Goal: Book appointment/travel/reservation

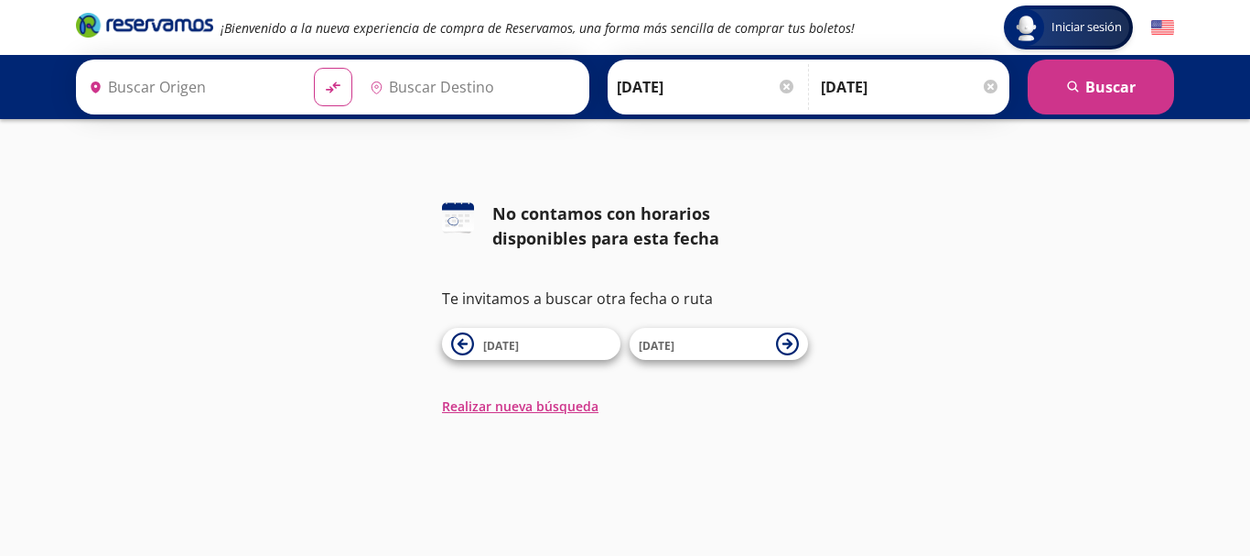
type input "[GEOGRAPHIC_DATA], [GEOGRAPHIC_DATA]"
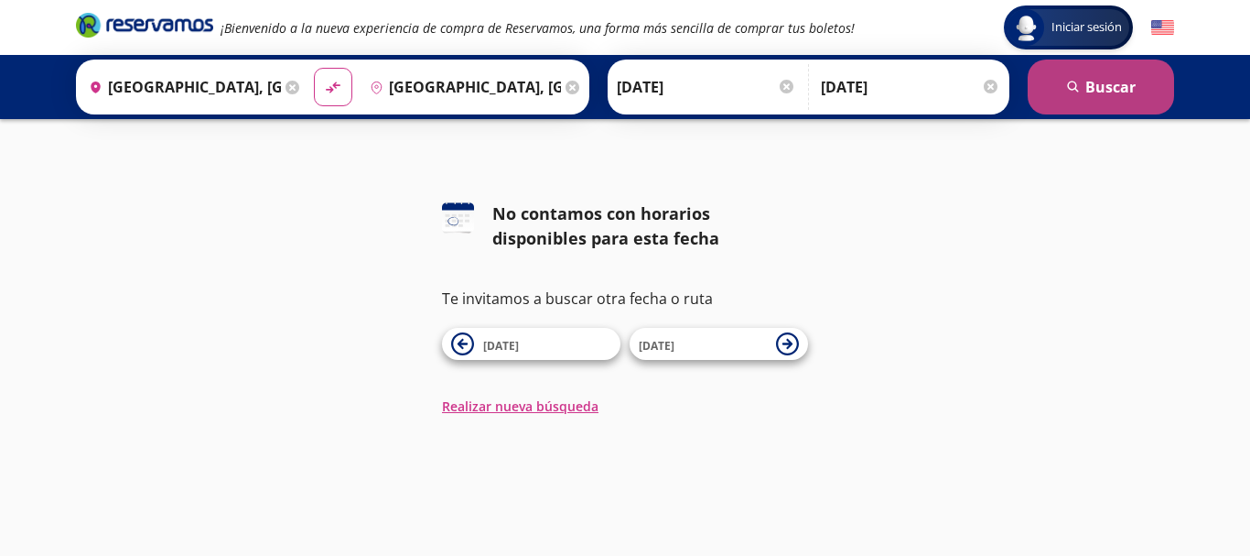
click at [1093, 84] on button "search [GEOGRAPHIC_DATA]" at bounding box center [1101, 86] width 146 height 55
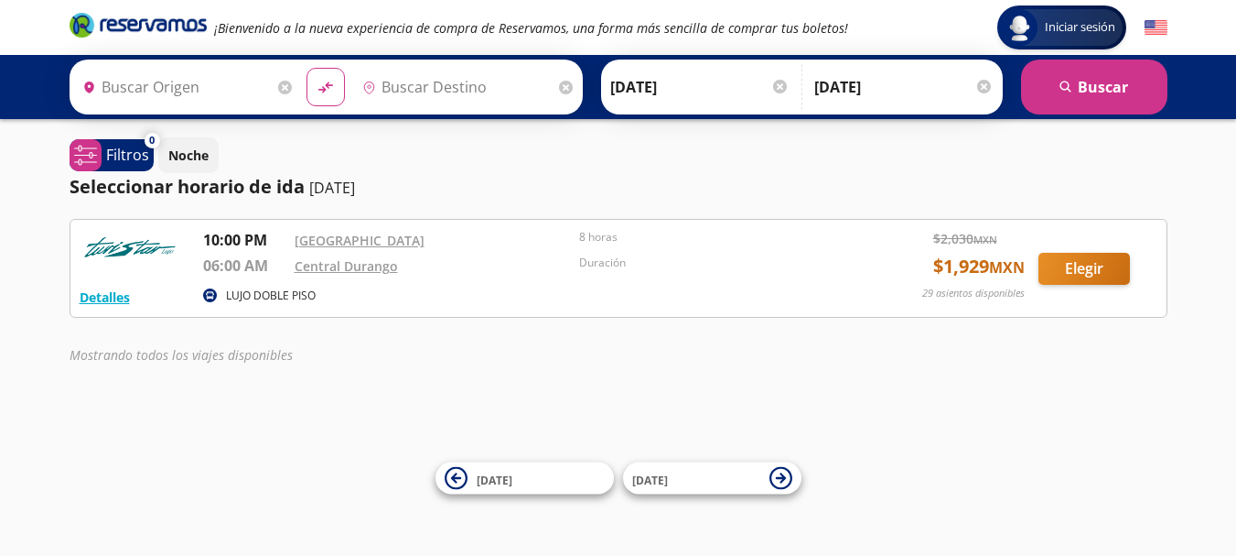
type input "[GEOGRAPHIC_DATA], [GEOGRAPHIC_DATA]"
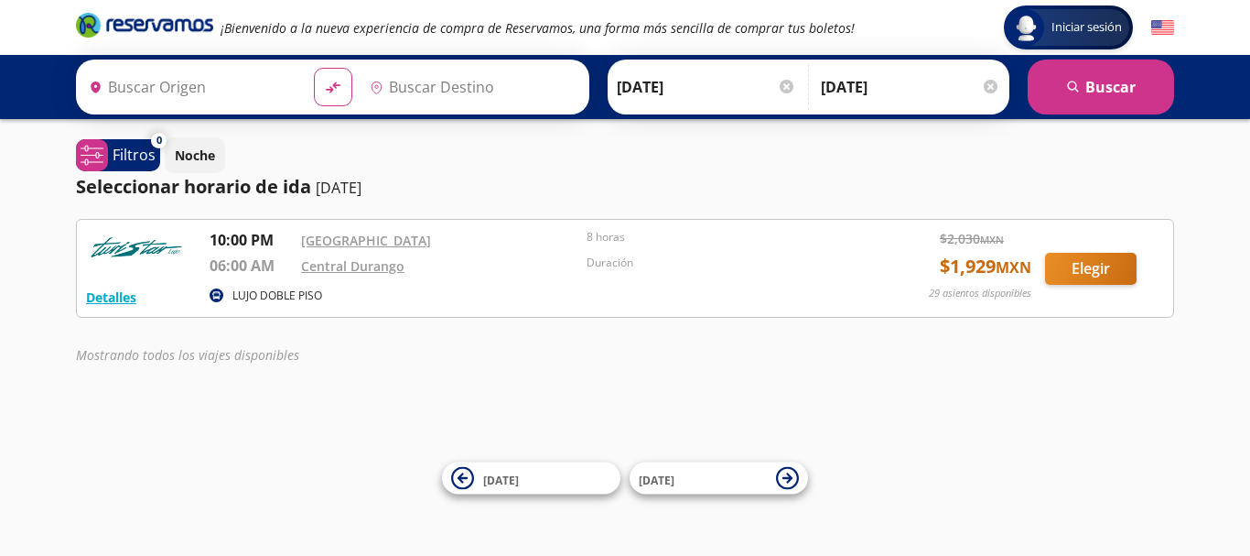
type input "[GEOGRAPHIC_DATA], [GEOGRAPHIC_DATA]"
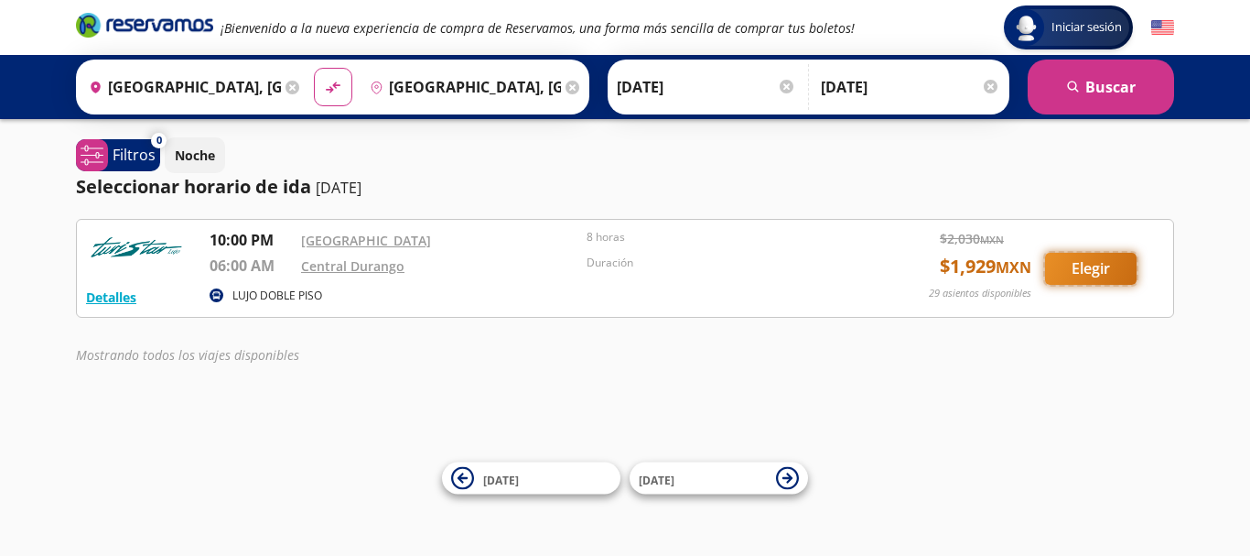
click at [1087, 265] on button "Elegir" at bounding box center [1091, 269] width 92 height 32
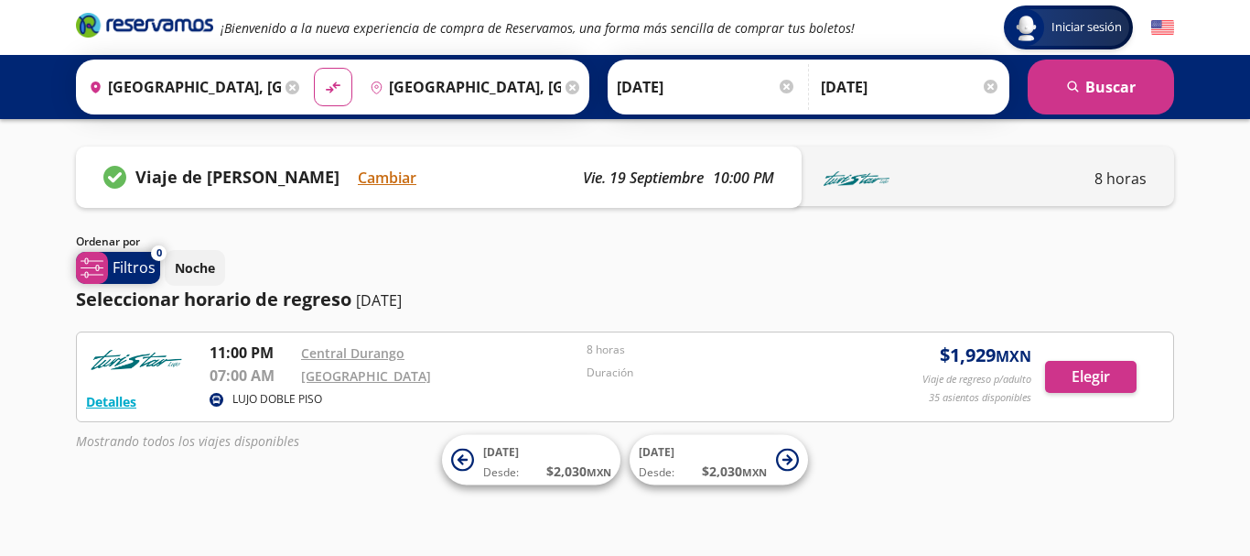
click at [127, 263] on p "Filtros" at bounding box center [134, 267] width 43 height 22
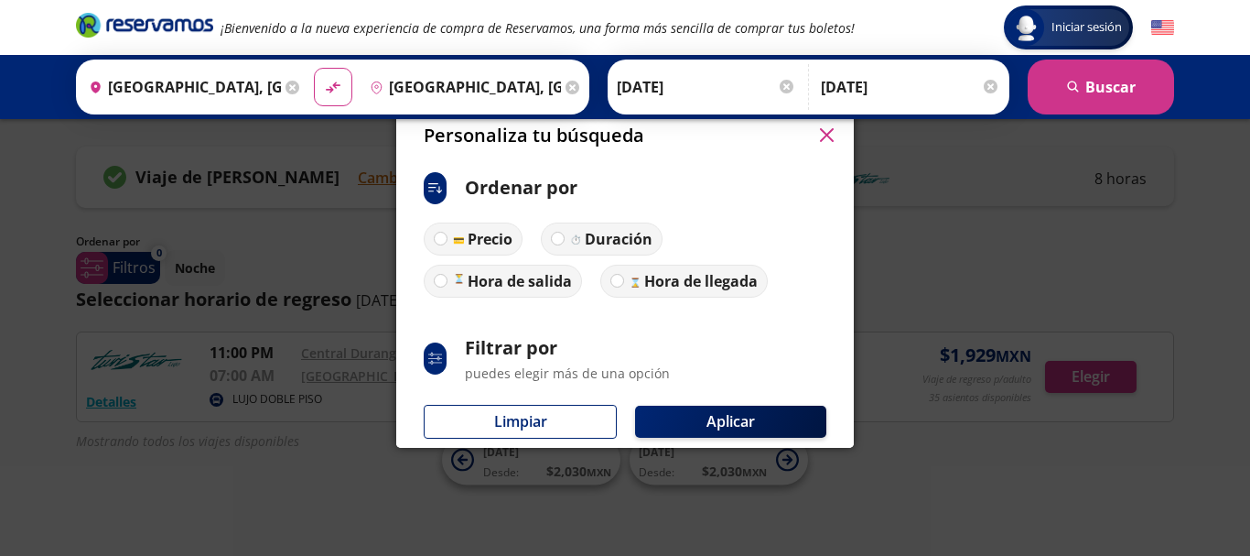
click at [826, 136] on icon "button" at bounding box center [826, 135] width 14 height 14
